Goal: Task Accomplishment & Management: Manage account settings

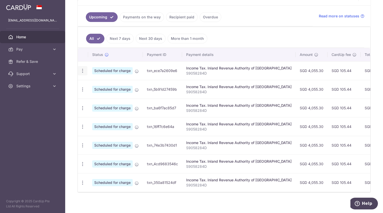
click at [82, 71] on icon "button" at bounding box center [82, 70] width 5 height 5
click at [102, 83] on span "Update payment" at bounding box center [110, 85] width 35 height 6
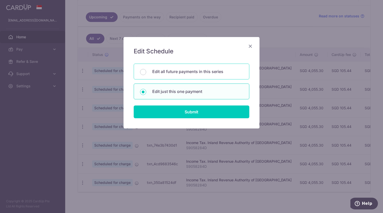
click at [167, 70] on p "Edit all future payments in this series" at bounding box center [197, 71] width 91 height 6
click at [146, 70] on input "Edit all future payments in this series" at bounding box center [143, 72] width 6 height 6
radio input "true"
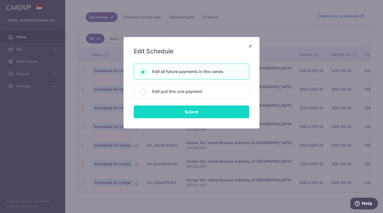
click at [176, 114] on input "Submit" at bounding box center [192, 111] width 116 height 13
radio input "true"
type input "4,055.30"
type input "S9058284D"
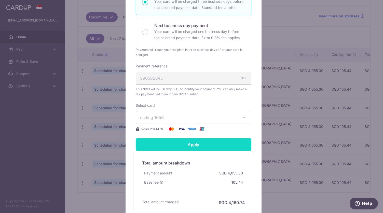
scroll to position [167, 0]
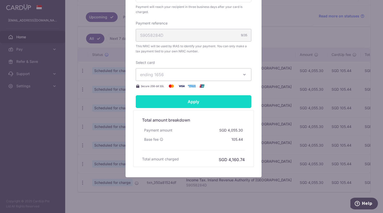
click at [183, 103] on input "Apply" at bounding box center [194, 101] width 116 height 13
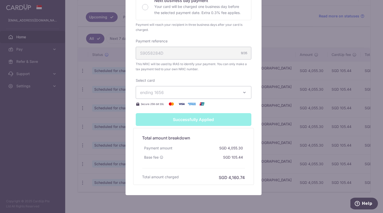
type input "Successfully Applied"
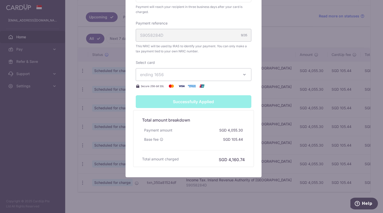
scroll to position [0, 0]
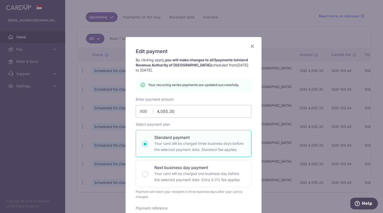
click at [252, 46] on icon "Close" at bounding box center [253, 46] width 6 height 6
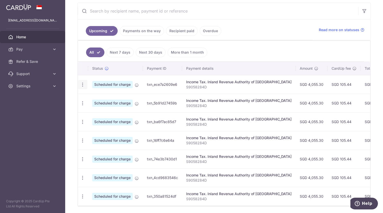
click at [82, 82] on icon "button" at bounding box center [82, 84] width 5 height 5
click at [104, 97] on span "Update payment" at bounding box center [110, 98] width 35 height 6
radio input "true"
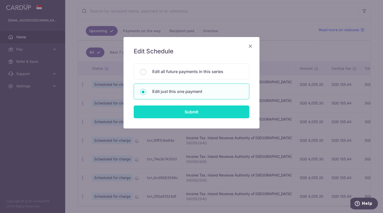
click at [171, 108] on input "Submit" at bounding box center [192, 111] width 116 height 13
radio input "true"
type input "4,055.30"
type input "[DATE]"
type input "S9058284D"
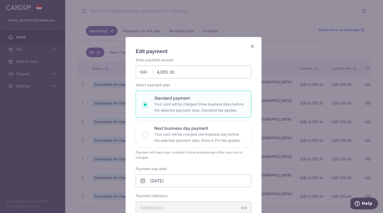
click at [171, 108] on p "Your card will be charged three business days before the selected payment date.…" at bounding box center [199, 107] width 91 height 12
click at [148, 108] on input "Standard payment Your card will be charged three business days before the selec…" at bounding box center [145, 104] width 6 height 6
radio input "true"
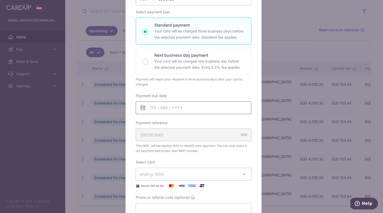
click at [171, 107] on input "Payment due date" at bounding box center [194, 107] width 116 height 13
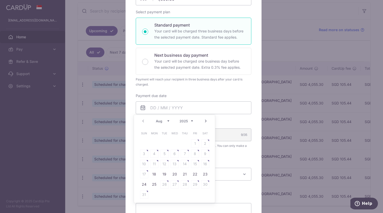
click at [282, 49] on div "Edit payment By clicking apply, you will make changes to all payments to Inland…" at bounding box center [191, 106] width 383 height 213
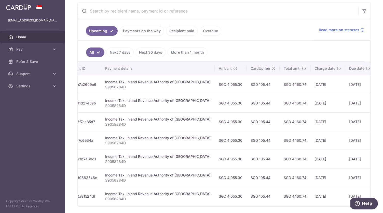
scroll to position [0, 0]
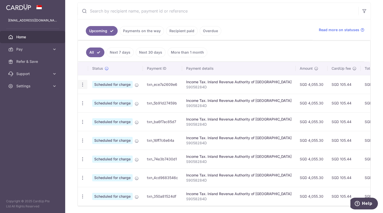
click at [82, 85] on icon "button" at bounding box center [82, 84] width 5 height 5
click at [97, 97] on span "Update payment" at bounding box center [110, 98] width 35 height 6
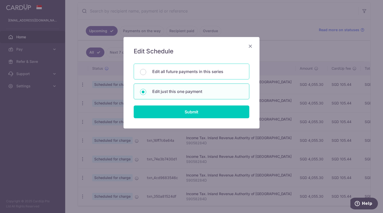
click at [157, 75] on div "Edit all future payments in this series" at bounding box center [192, 71] width 116 height 16
radio input "true"
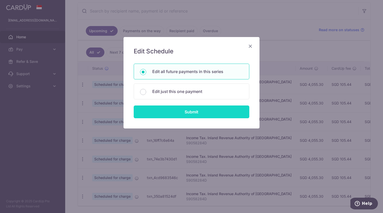
click at [160, 108] on input "Submit" at bounding box center [192, 111] width 116 height 13
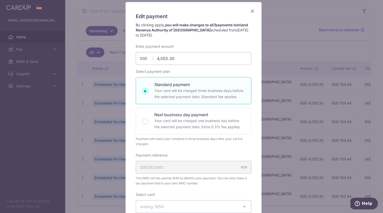
scroll to position [39, 0]
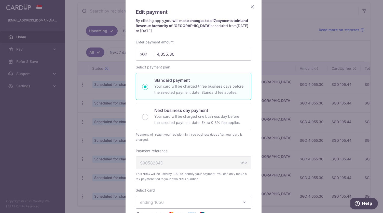
click at [252, 6] on icon "Close" at bounding box center [253, 7] width 6 height 6
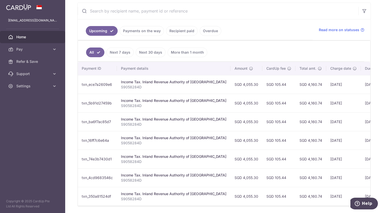
scroll to position [0, 0]
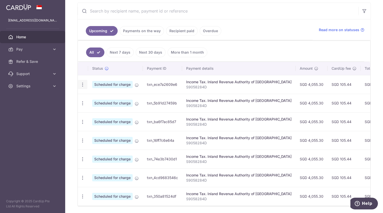
click at [84, 83] on icon "button" at bounding box center [82, 84] width 5 height 5
click at [94, 95] on span "Update payment" at bounding box center [110, 98] width 35 height 6
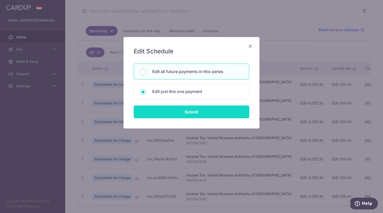
click at [153, 112] on input "Submit" at bounding box center [192, 111] width 116 height 13
radio input "true"
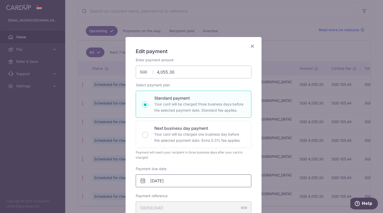
click at [184, 179] on input "[DATE]" at bounding box center [194, 180] width 116 height 13
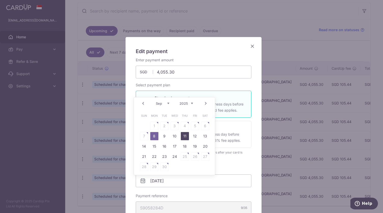
click at [186, 136] on link "11" at bounding box center [185, 136] width 8 height 8
type input "11/09/2025"
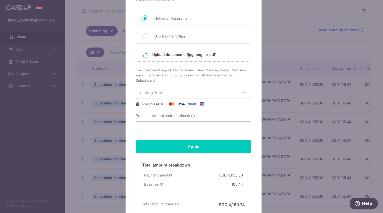
scroll to position [243, 0]
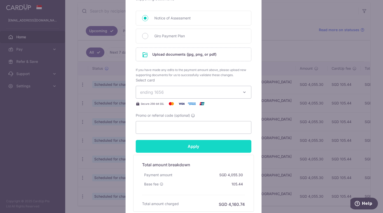
click at [191, 145] on input "Apply" at bounding box center [194, 146] width 116 height 13
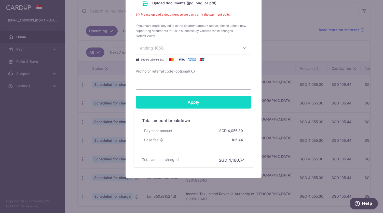
scroll to position [0, 0]
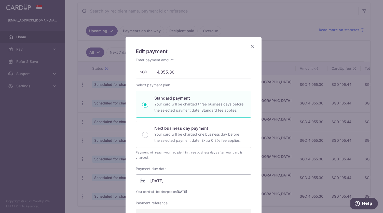
click at [253, 45] on icon "Close" at bounding box center [253, 46] width 6 height 6
